Goal: Transaction & Acquisition: Purchase product/service

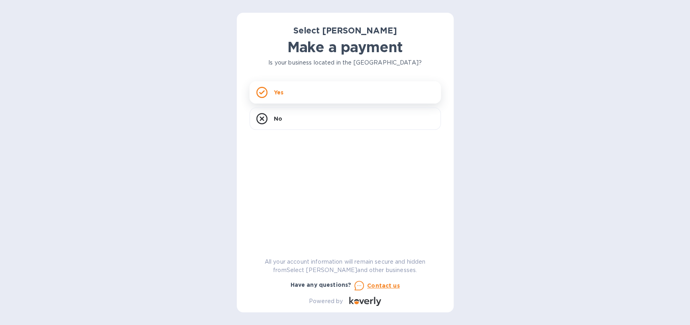
click at [291, 93] on div "Yes" at bounding box center [345, 92] width 191 height 22
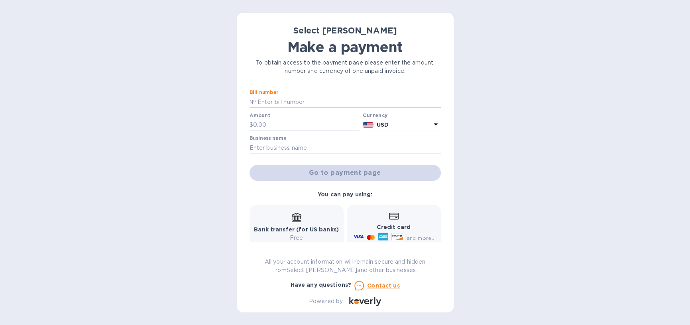
click at [278, 99] on input "text" at bounding box center [348, 102] width 185 height 12
type input "SS-265797"
click at [289, 124] on input "text" at bounding box center [306, 125] width 107 height 12
type input "195.84"
click at [293, 143] on input "text" at bounding box center [345, 148] width 191 height 12
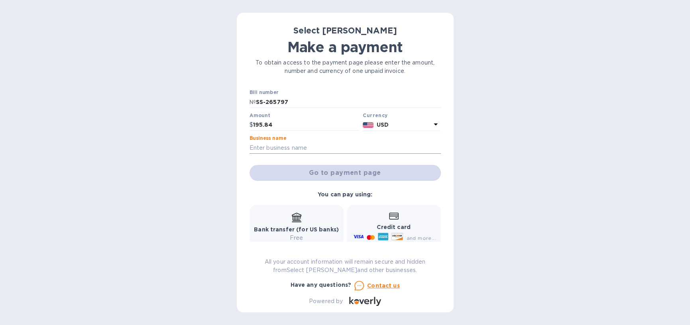
type input "Heritage Tavern"
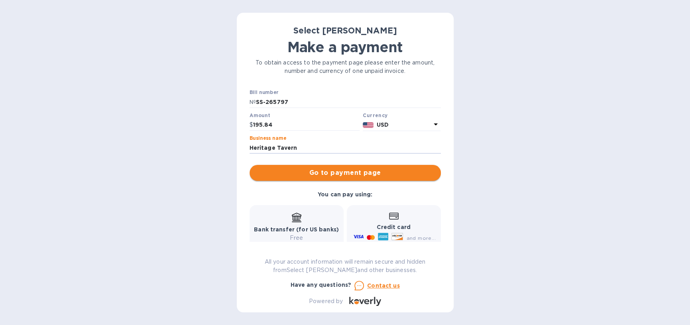
click at [334, 175] on span "Go to payment page" at bounding box center [345, 173] width 179 height 10
